Goal: Task Accomplishment & Management: Use online tool/utility

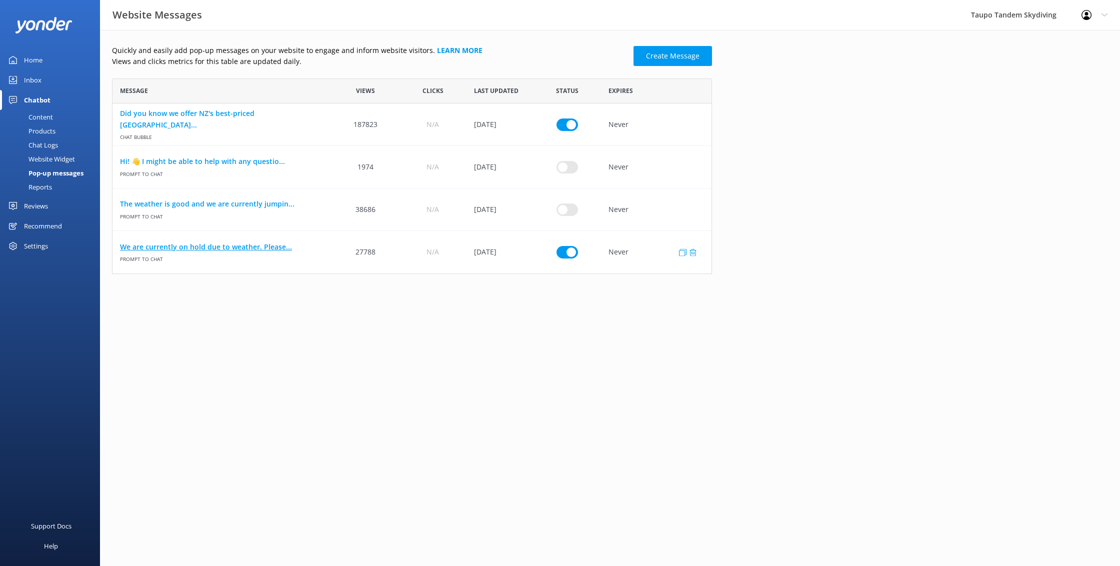
scroll to position [195, 600]
click at [262, 244] on link "We are currently on hold due to weather. Please..." at bounding box center [222, 246] width 204 height 11
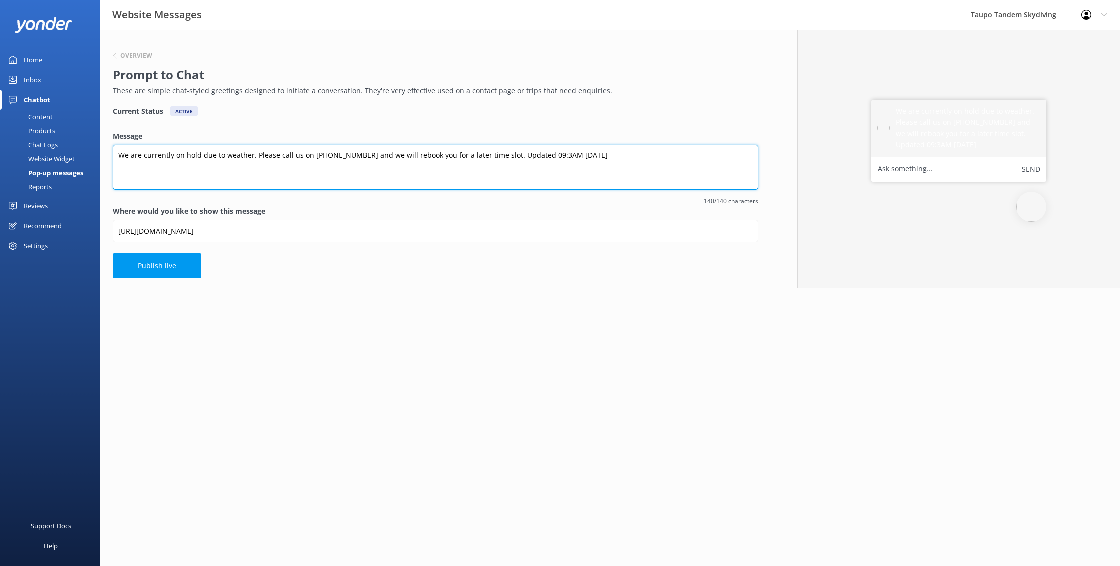
click at [541, 156] on textarea "We are currently on hold due to weather. Please call us on [PHONE_NUMBER] and w…" at bounding box center [435, 167] width 645 height 45
click at [582, 154] on textarea "We are currently on hold due to weather. Please call us on [PHONE_NUMBER] and w…" at bounding box center [435, 167] width 645 height 45
type textarea "We are currently on hold due to weather. Please call us on [PHONE_NUMBER] and w…"
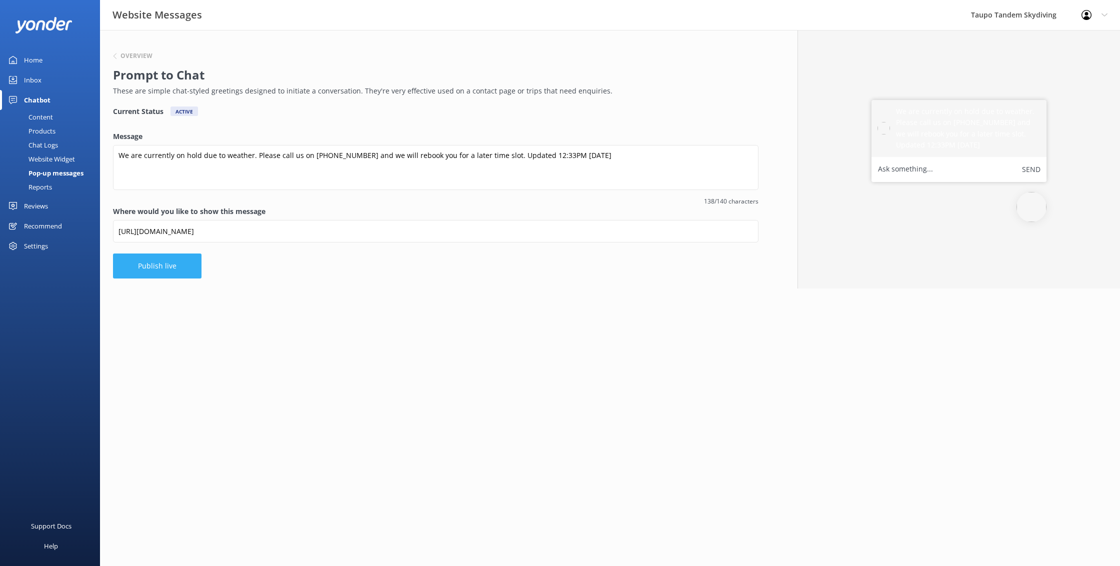
click at [160, 269] on button "Publish live" at bounding box center [157, 265] width 88 height 25
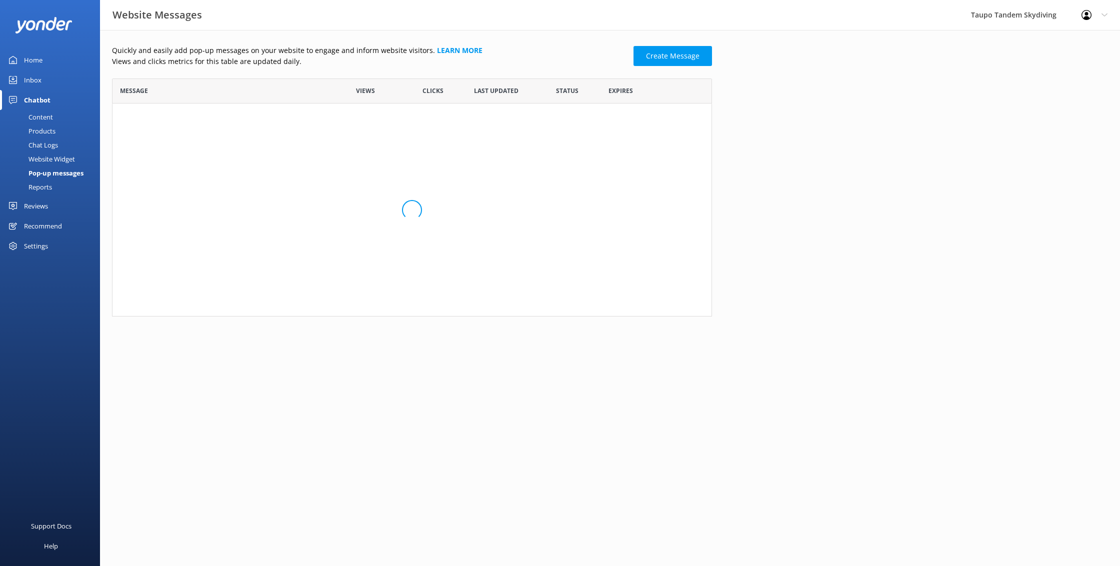
scroll to position [195, 600]
